Goal: Navigation & Orientation: Find specific page/section

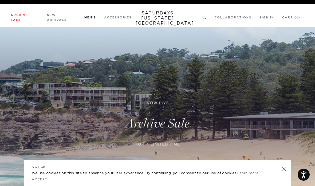
click at [9, 66] on link "Knitwear" at bounding box center [11, 66] width 13 height 3
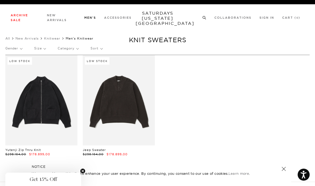
scroll to position [6, 0]
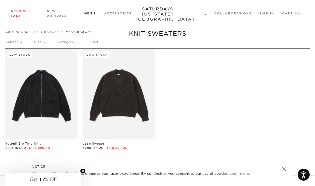
click at [10, 81] on link "Outerwear" at bounding box center [12, 82] width 15 height 4
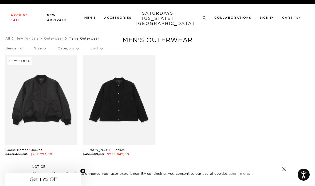
click at [52, 40] on link "Outerwear" at bounding box center [53, 38] width 19 height 4
click at [6, 79] on link "Sweats" at bounding box center [10, 79] width 10 height 4
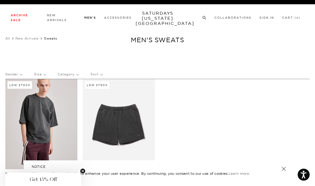
click at [7, 97] on link "Sale" at bounding box center [8, 99] width 6 height 4
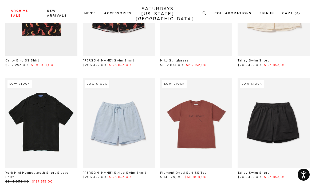
scroll to position [318, 0]
